Goal: Check status: Check status

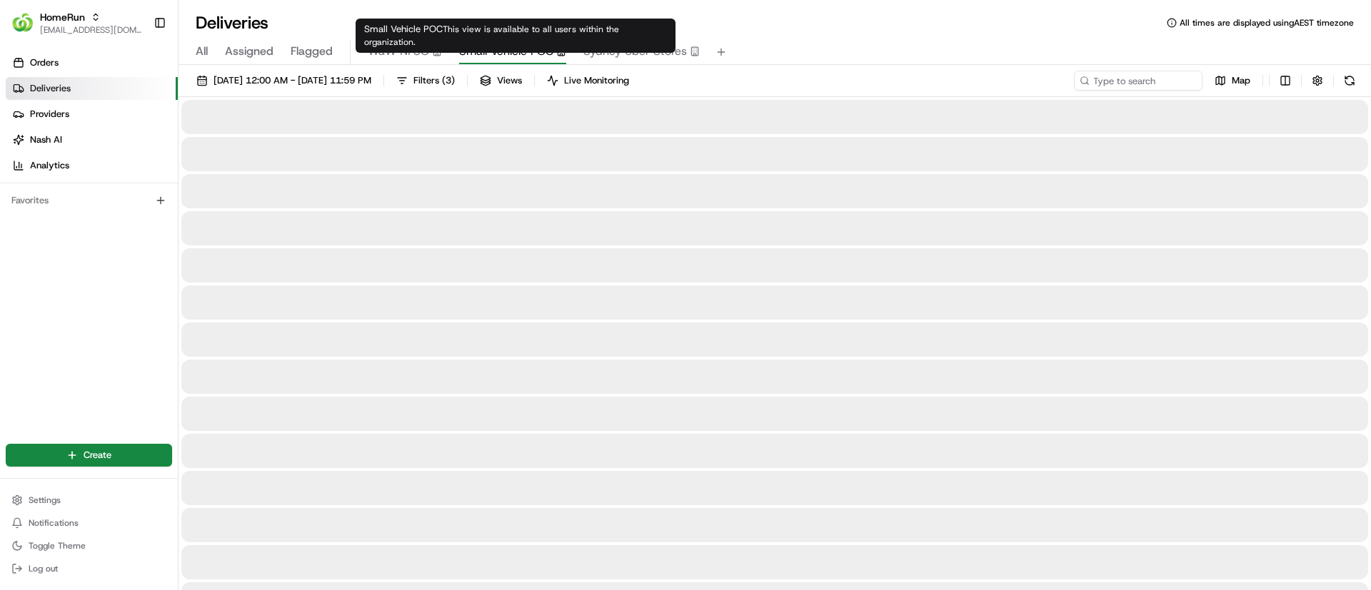
click at [503, 58] on span "Small Vehicle POC" at bounding box center [506, 51] width 94 height 17
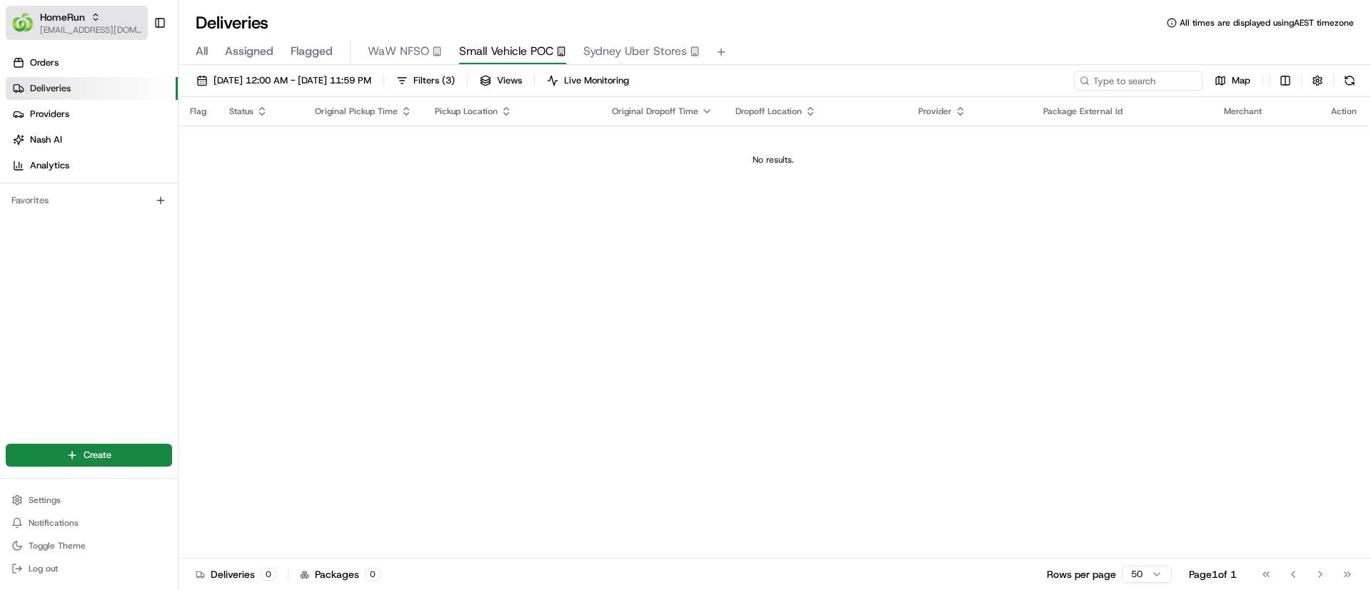
click at [79, 19] on span "HomeRun" at bounding box center [62, 17] width 45 height 14
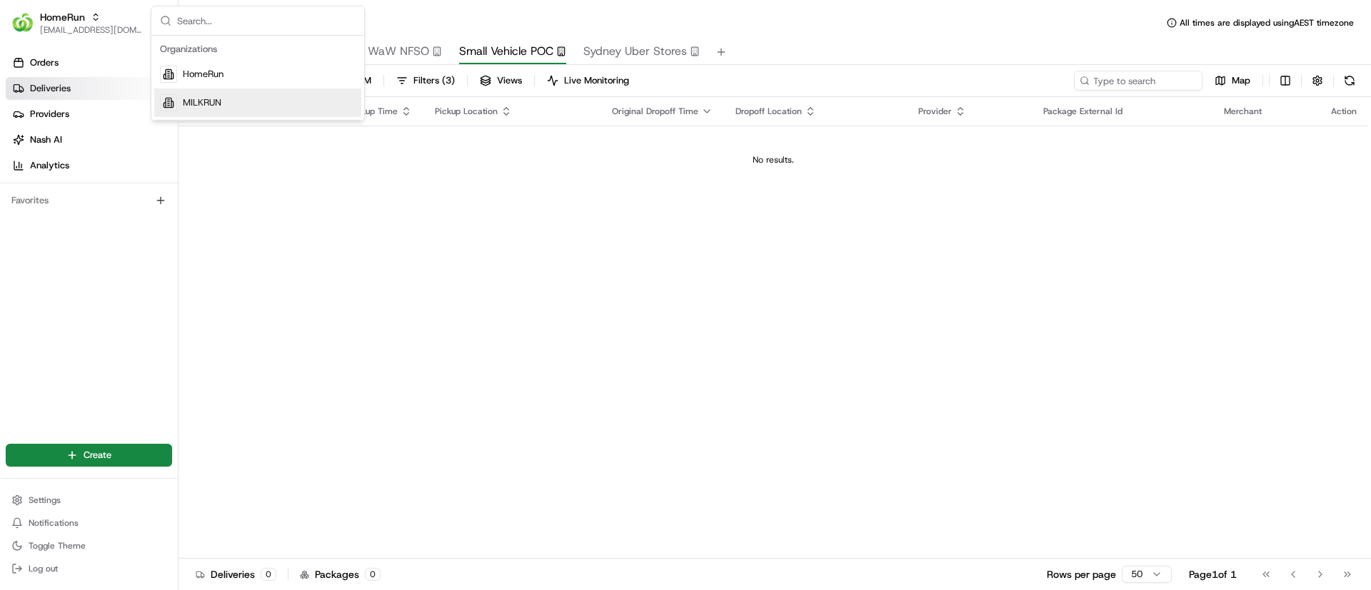
click at [205, 104] on span "MILKRUN" at bounding box center [202, 102] width 39 height 13
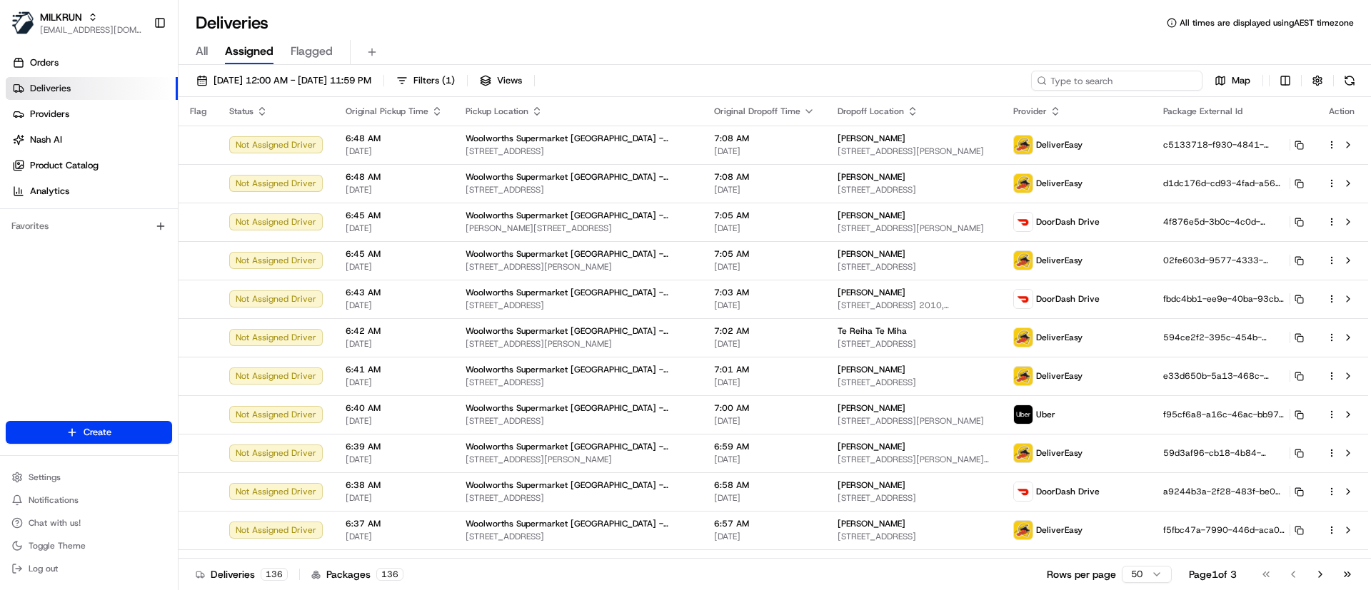
click at [1102, 78] on input at bounding box center [1116, 81] width 171 height 20
paste input "72fc6adc-0f50-4742-b1f2-49c771171ee9"
type input "72fc6adc-0f50-4742-b1f2-49c771171ee9"
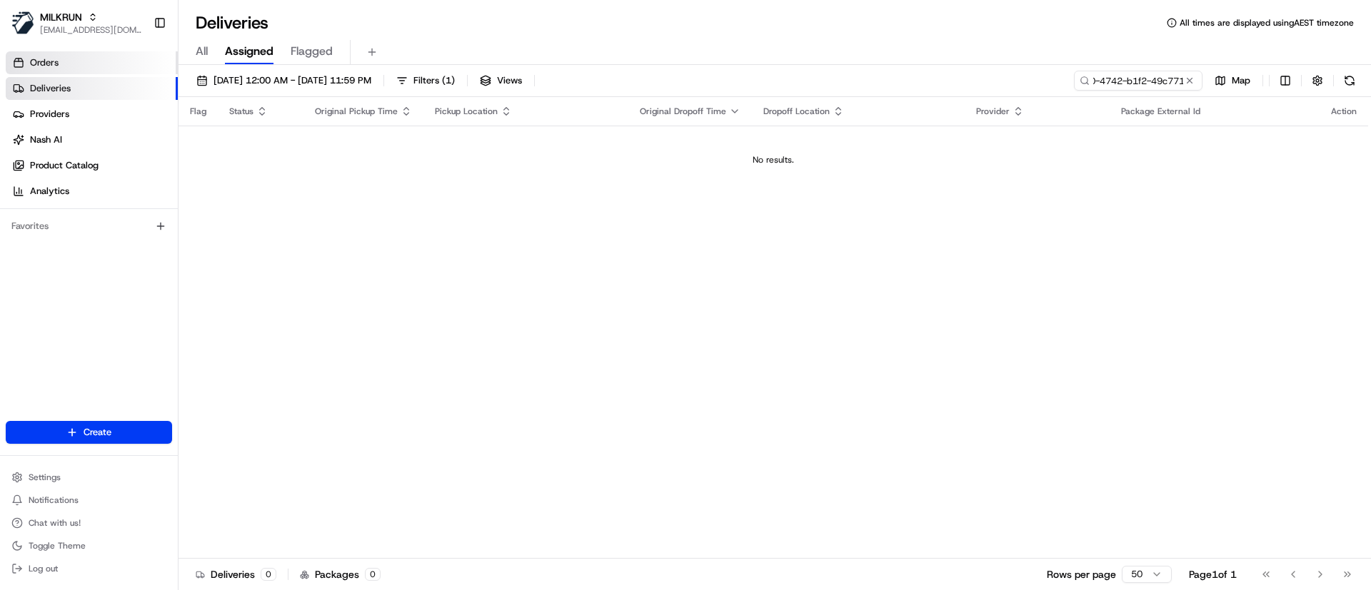
click at [76, 57] on link "Orders" at bounding box center [92, 62] width 172 height 23
